Goal: Information Seeking & Learning: Understand process/instructions

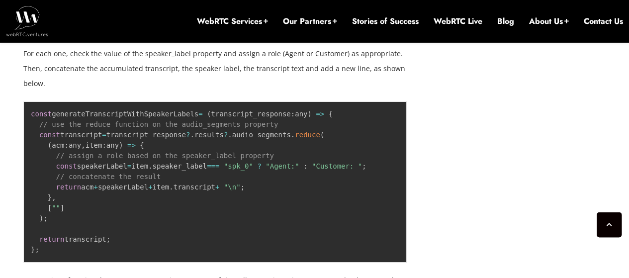
scroll to position [3688, 0]
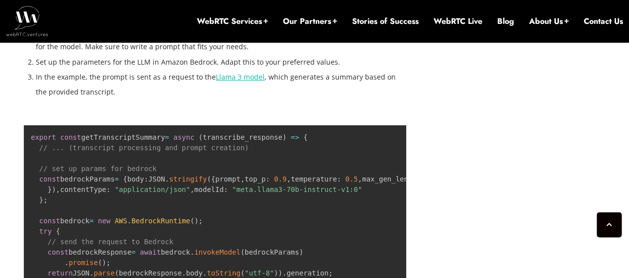
scroll to position [4085, 0]
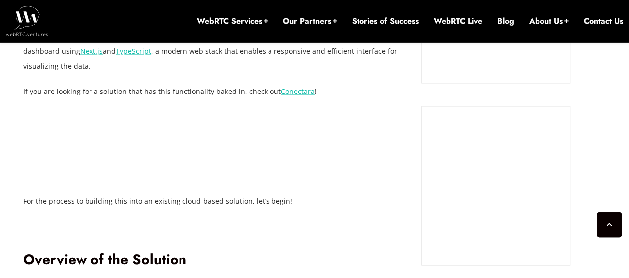
scroll to position [840, 0]
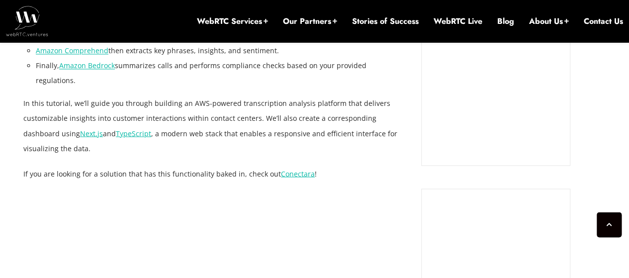
click at [325, 116] on p "In this tutorial, we’ll guide you through building an AWS-powered transcription…" at bounding box center [214, 125] width 383 height 60
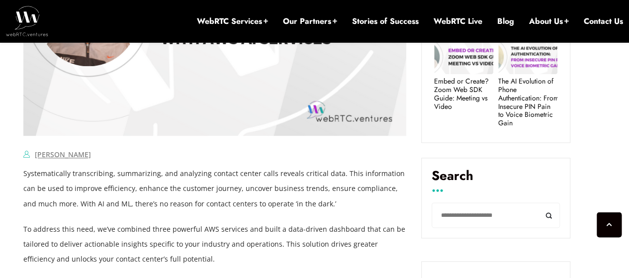
scroll to position [343, 0]
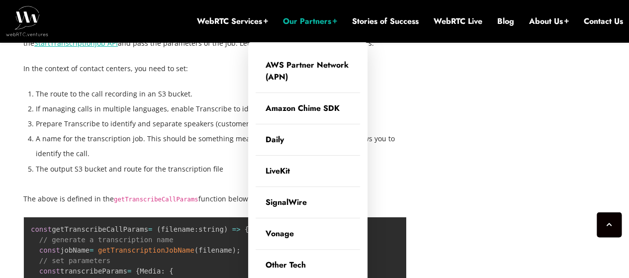
scroll to position [1635, 0]
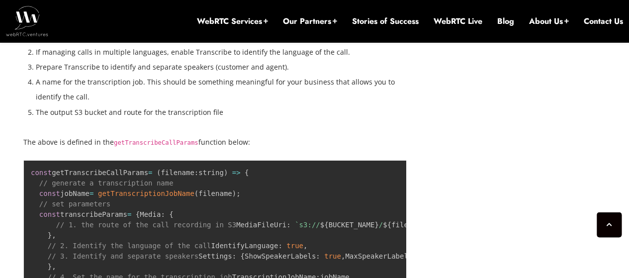
scroll to position [1734, 0]
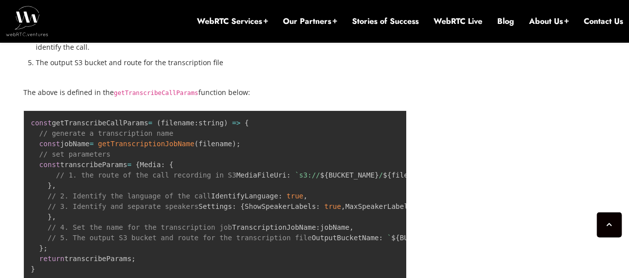
click at [157, 89] on code "getTranscribeCallParams" at bounding box center [156, 92] width 84 height 7
copy p "getTranscribeCallParams"
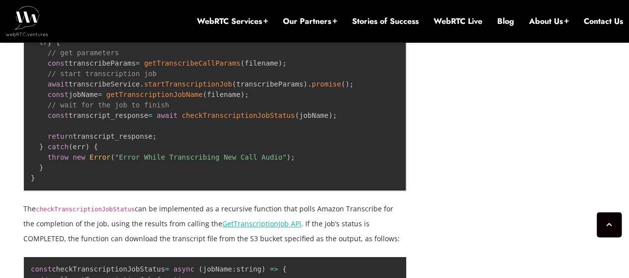
scroll to position [2082, 0]
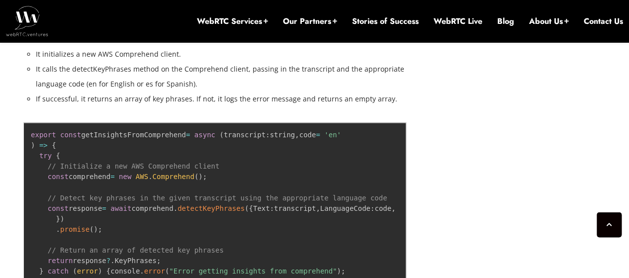
scroll to position [2679, 0]
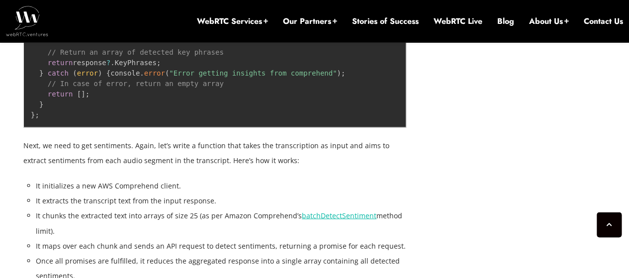
scroll to position [2828, 0]
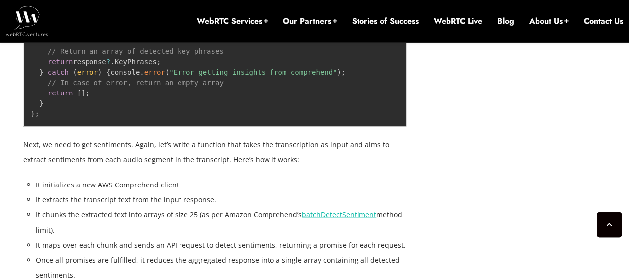
click at [177, 13] on span "detectKeyPhrases" at bounding box center [210, 9] width 67 height 8
copy span "detectKeyPhrases"
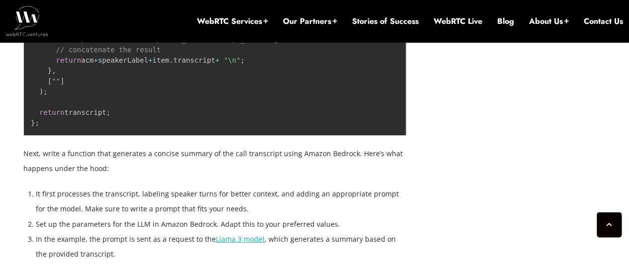
scroll to position [3814, 0]
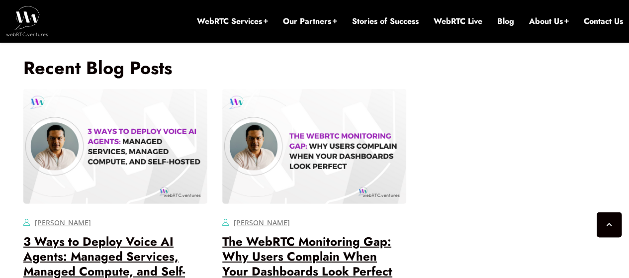
scroll to position [6995, 0]
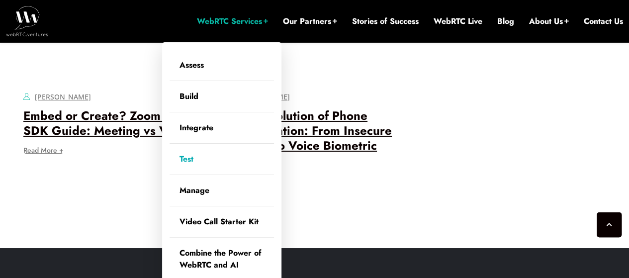
scroll to position [7393, 0]
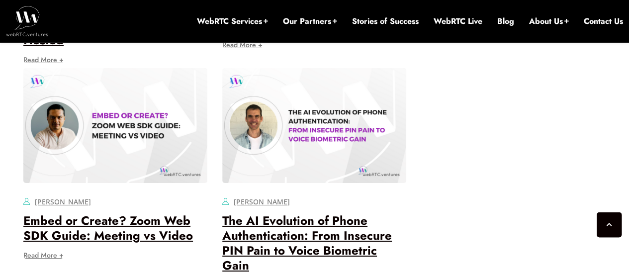
scroll to position [7095, 0]
